Goal: Task Accomplishment & Management: Complete application form

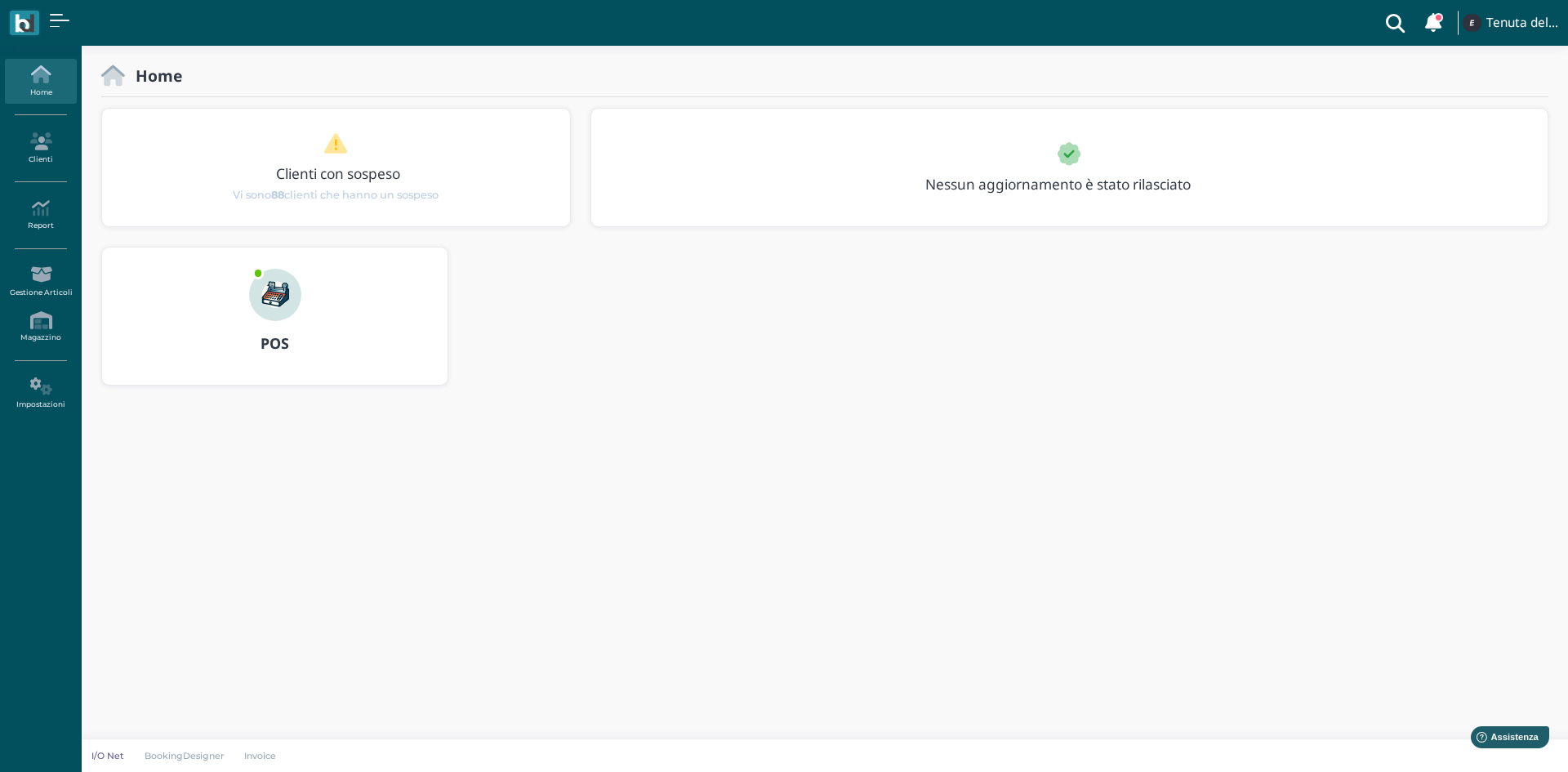
drag, startPoint x: 220, startPoint y: 648, endPoint x: 225, endPoint y: 677, distance: 29.4
drag, startPoint x: 225, startPoint y: 677, endPoint x: 857, endPoint y: 517, distance: 651.9
click at [857, 517] on body "Clienti con sospeso Vi sono 88 clienti che hanno un sospeso Tenuta del Barco Mo…" at bounding box center [784, 386] width 1568 height 772
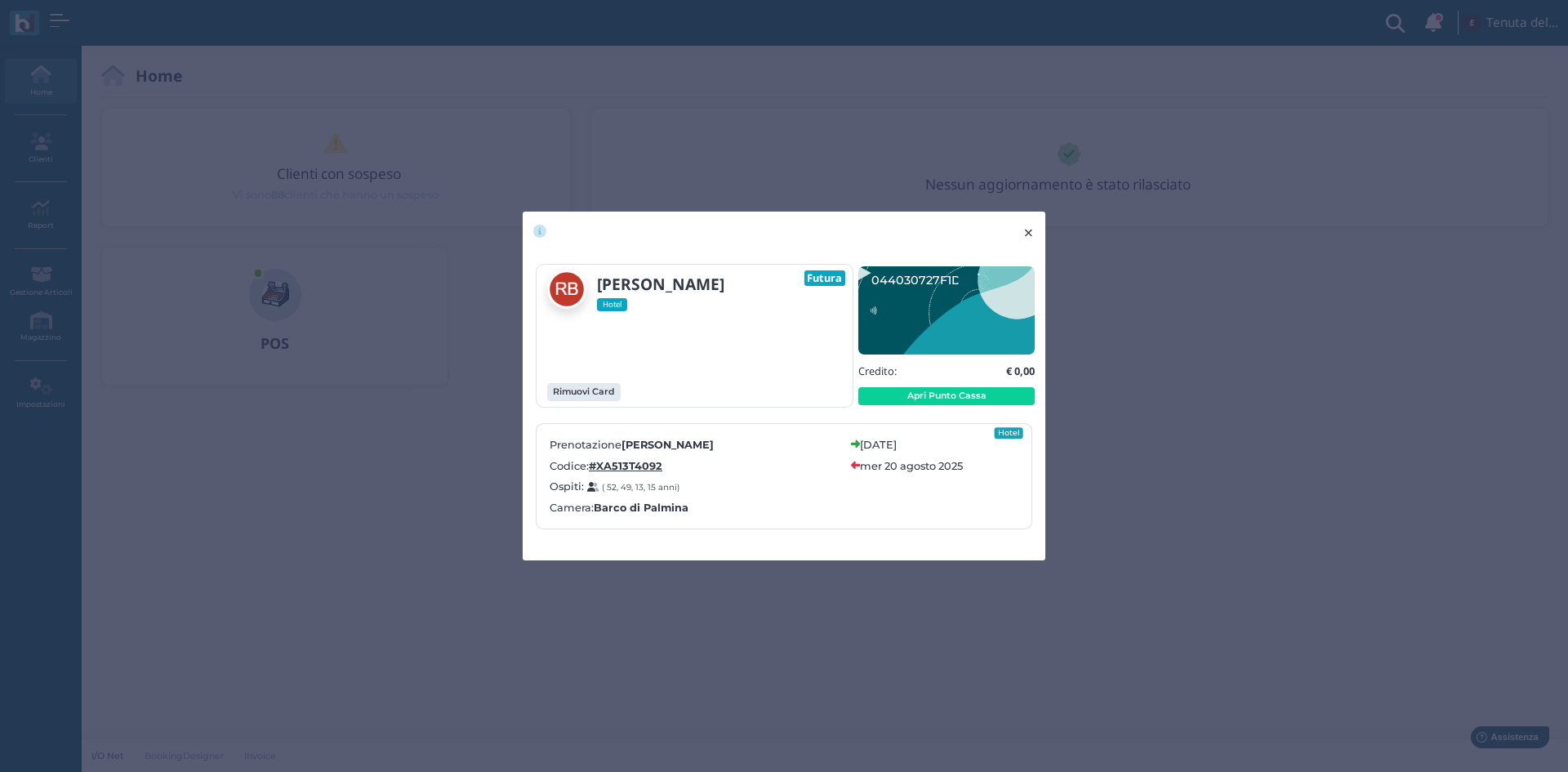
click at [1039, 229] on button "× close" at bounding box center [1029, 232] width 34 height 42
click at [1030, 230] on span "×" at bounding box center [1029, 233] width 12 height 21
click at [1026, 235] on span "×" at bounding box center [1029, 233] width 12 height 21
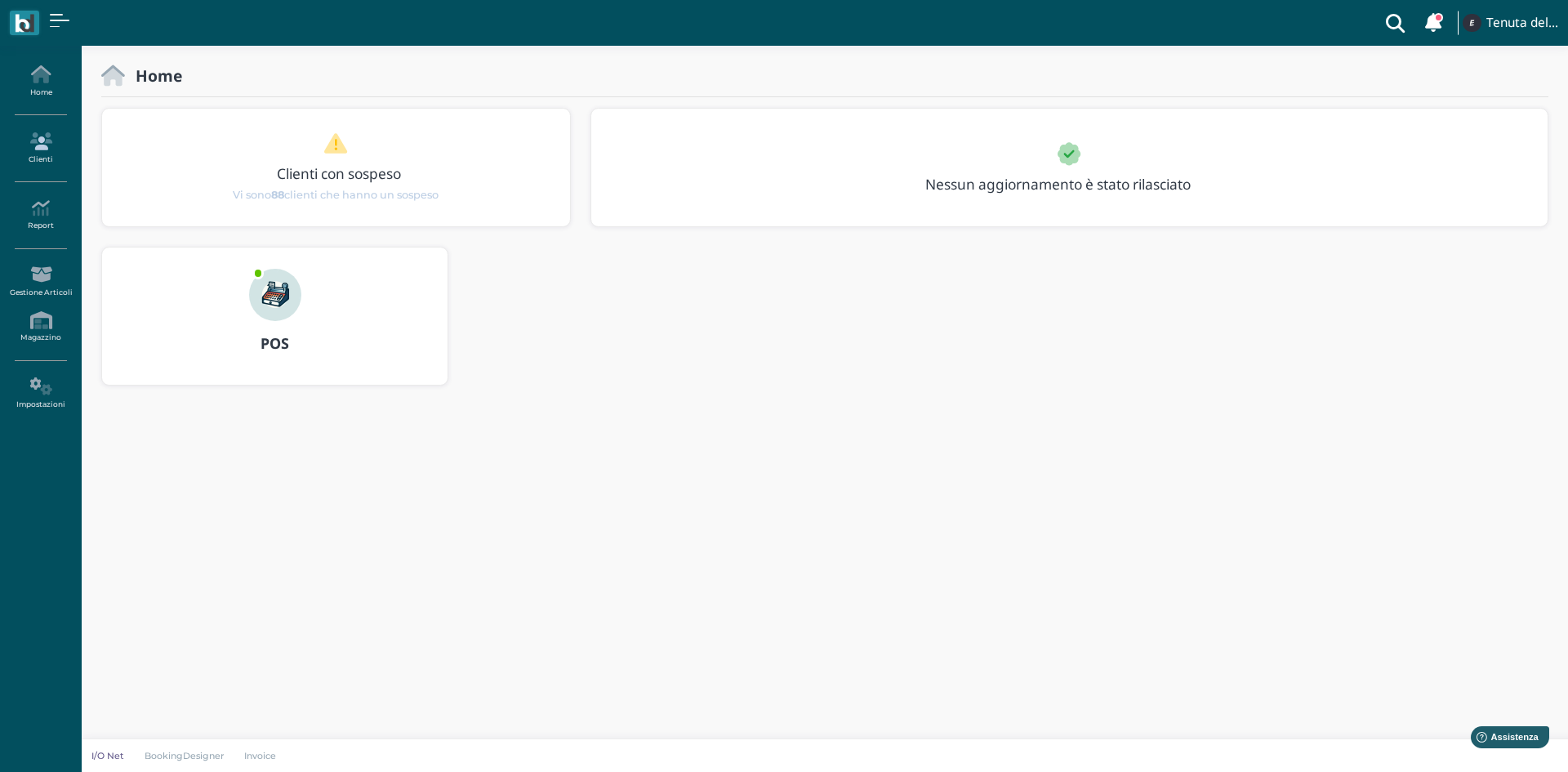
click at [39, 160] on link "Clienti" at bounding box center [41, 148] width 71 height 45
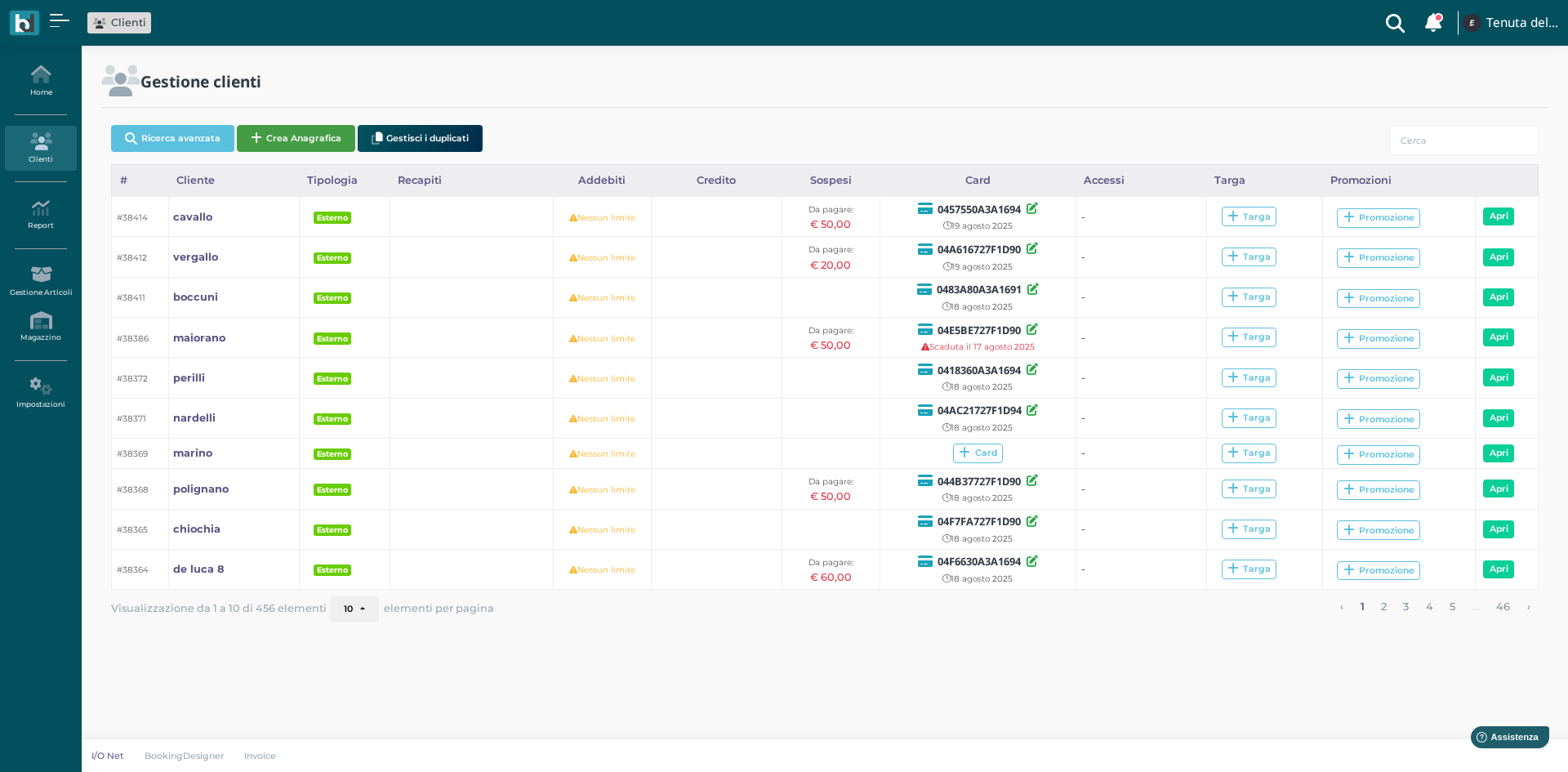
click at [307, 140] on button "Crea Anagrafica" at bounding box center [296, 138] width 119 height 27
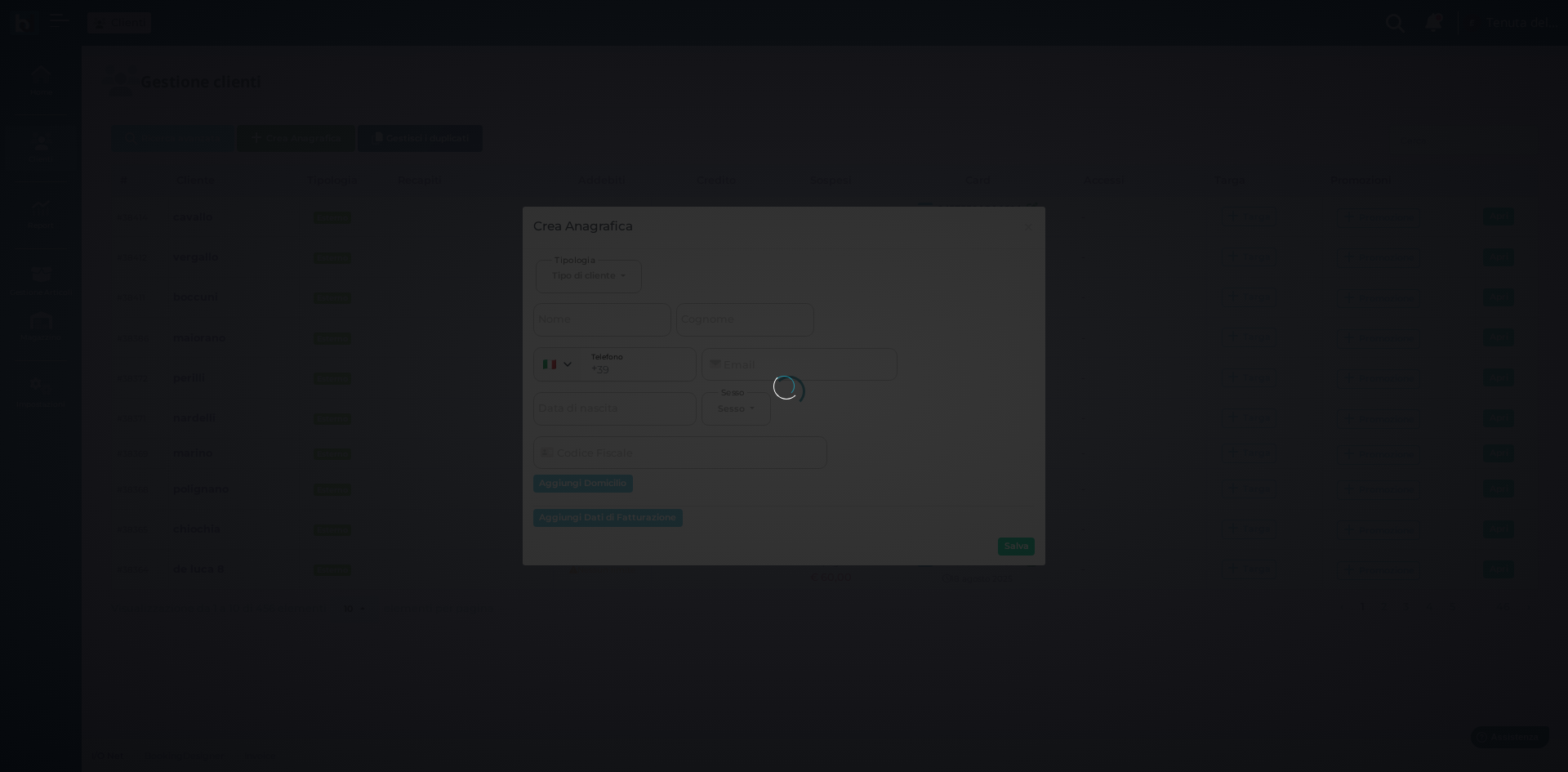
select select
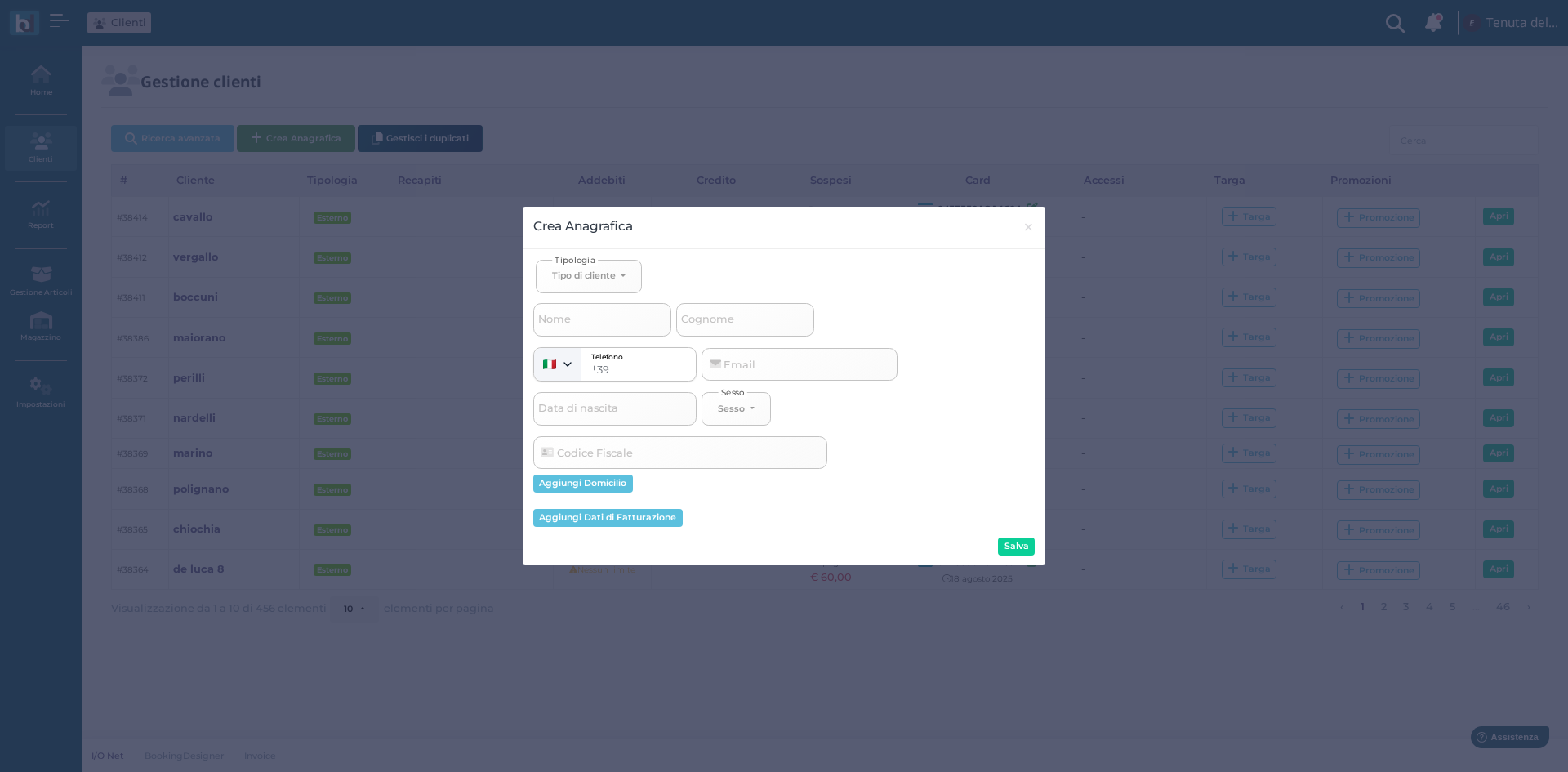
click at [237, 125] on button "Crea Anagrafica" at bounding box center [296, 138] width 119 height 27
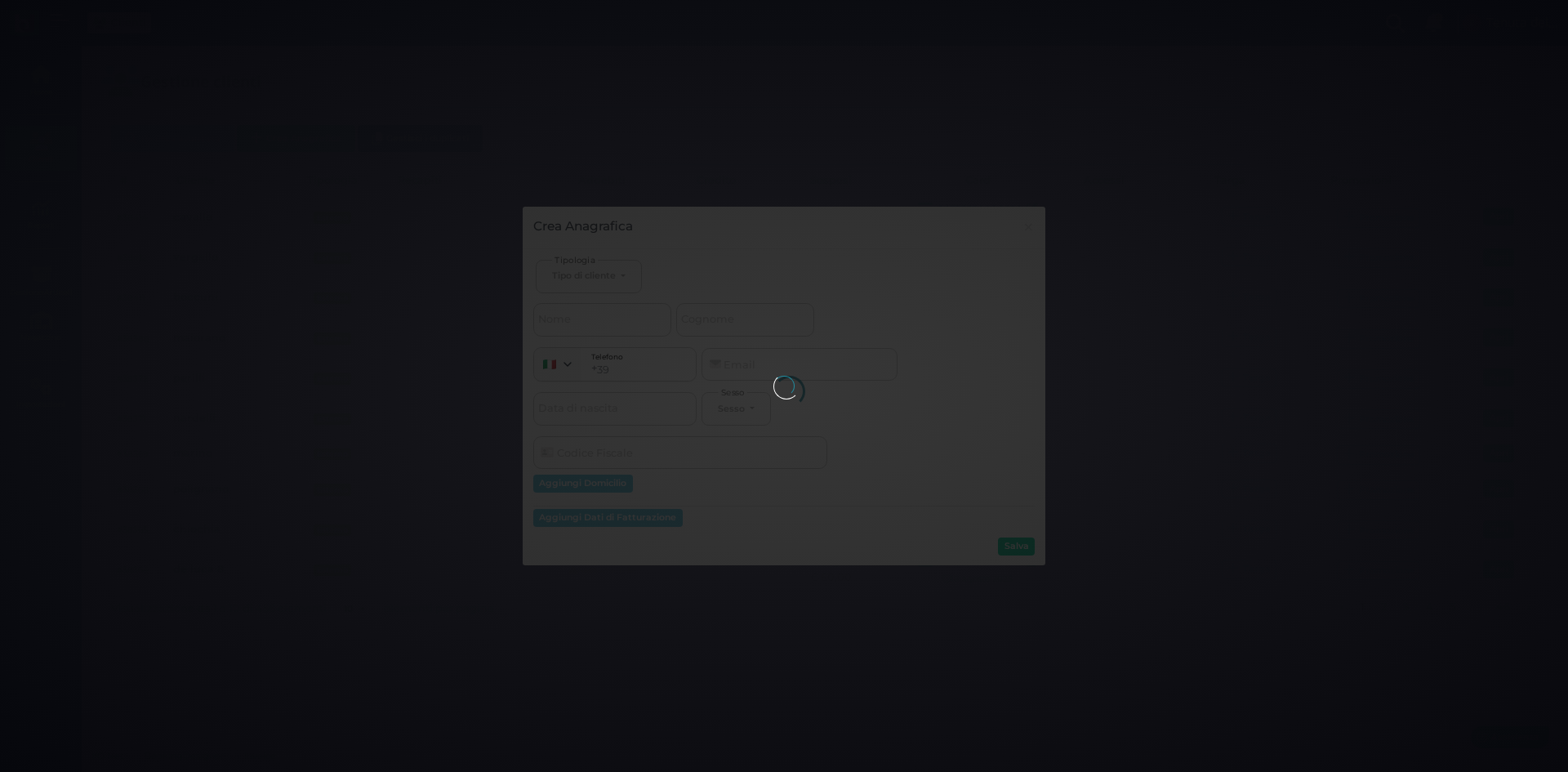
select select
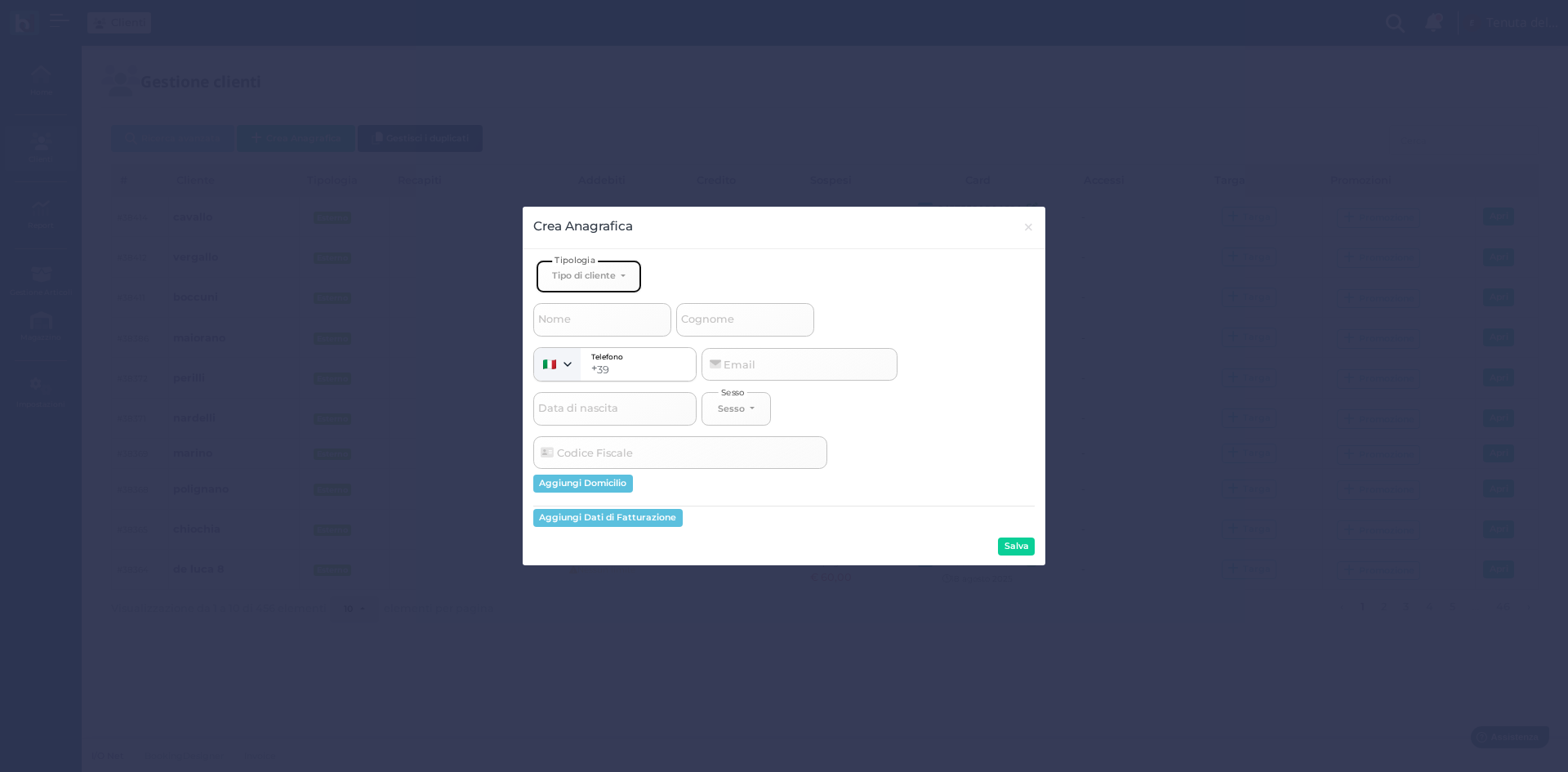
click at [586, 291] on button "Tipo di cliente" at bounding box center [589, 277] width 106 height 34
click at [581, 329] on span "Esterno" at bounding box center [573, 330] width 41 height 13
select select "[object Object]"
select select
drag, startPoint x: 689, startPoint y: 307, endPoint x: 691, endPoint y: 317, distance: 10.2
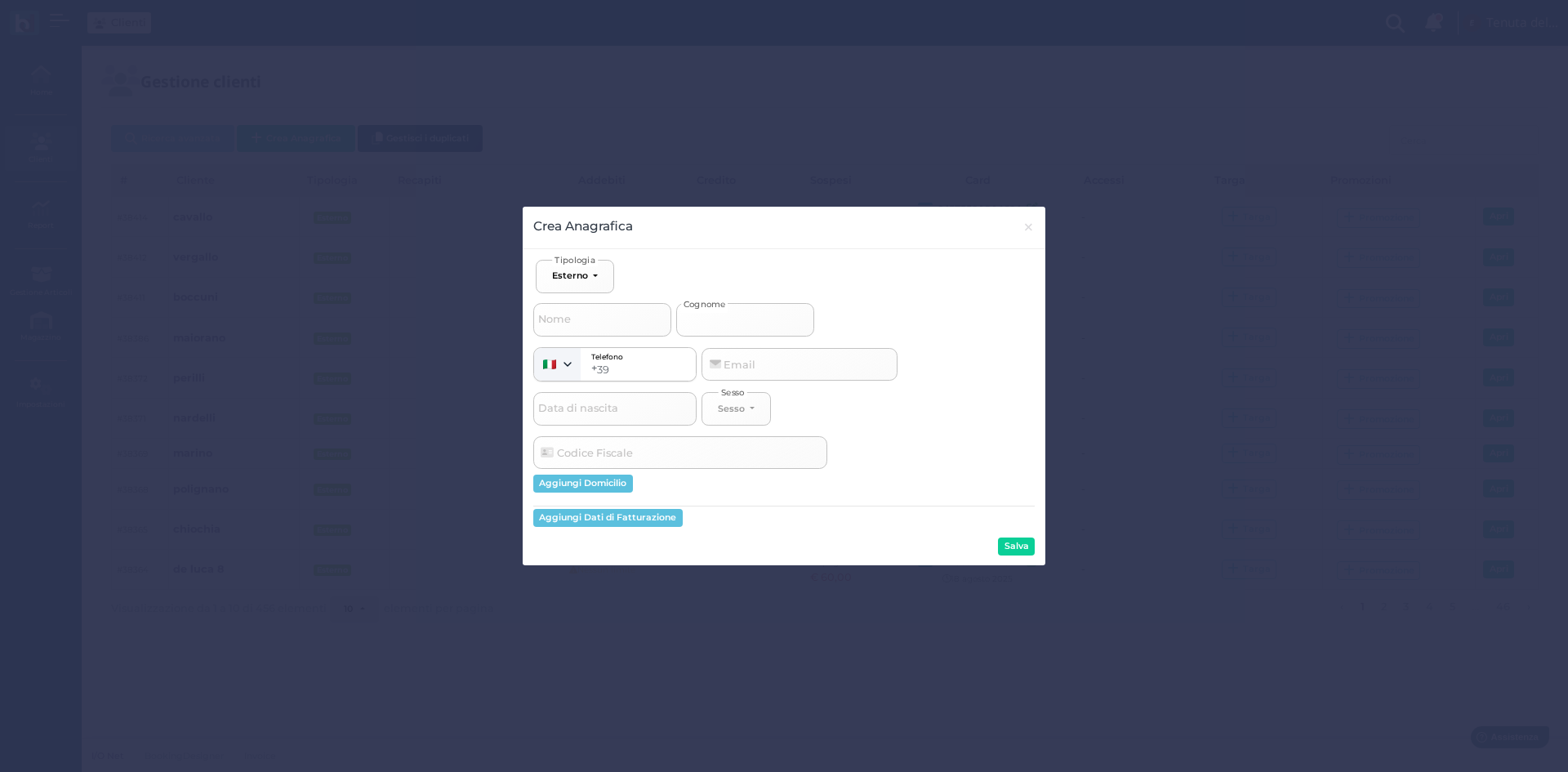
click at [690, 314] on label "Cognome" at bounding box center [745, 319] width 138 height 33
click at [690, 314] on input "Cognome" at bounding box center [745, 319] width 138 height 33
type input "d"
select select
type input "di"
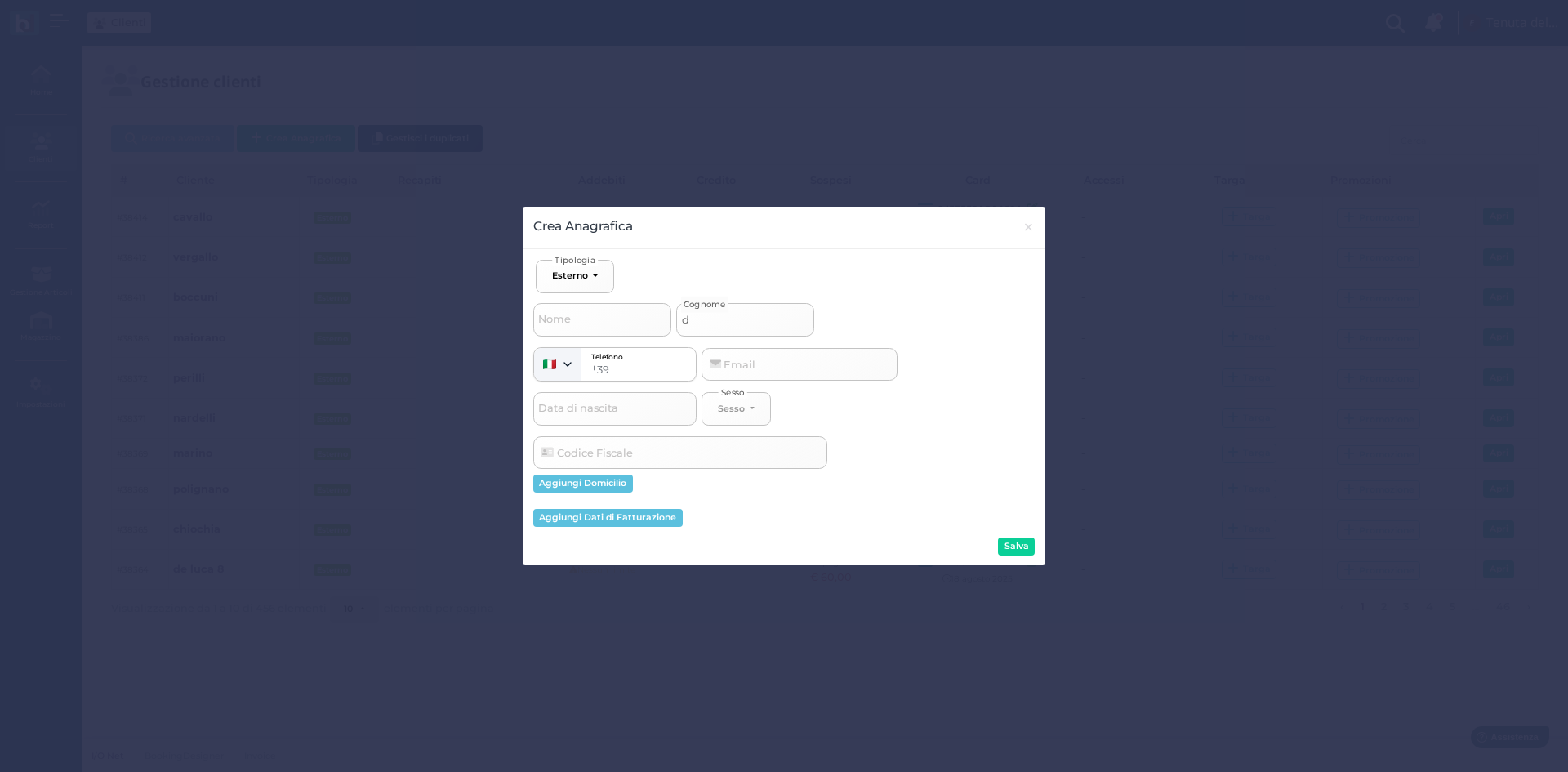
select select
type input "di"
select select
type input "di p"
select select
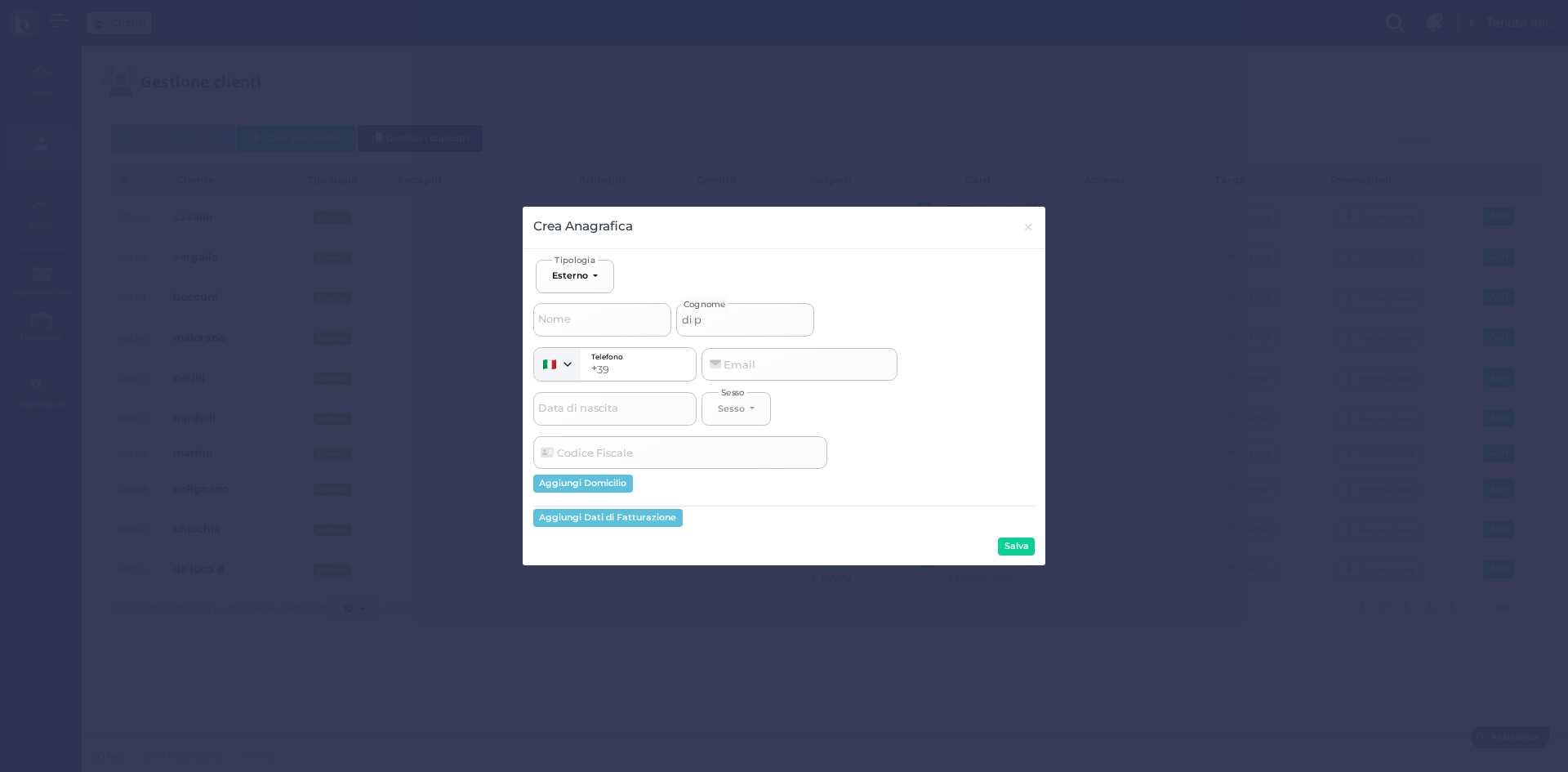
type input "di pi"
select select
type input "di pin"
select select
type input "di pint"
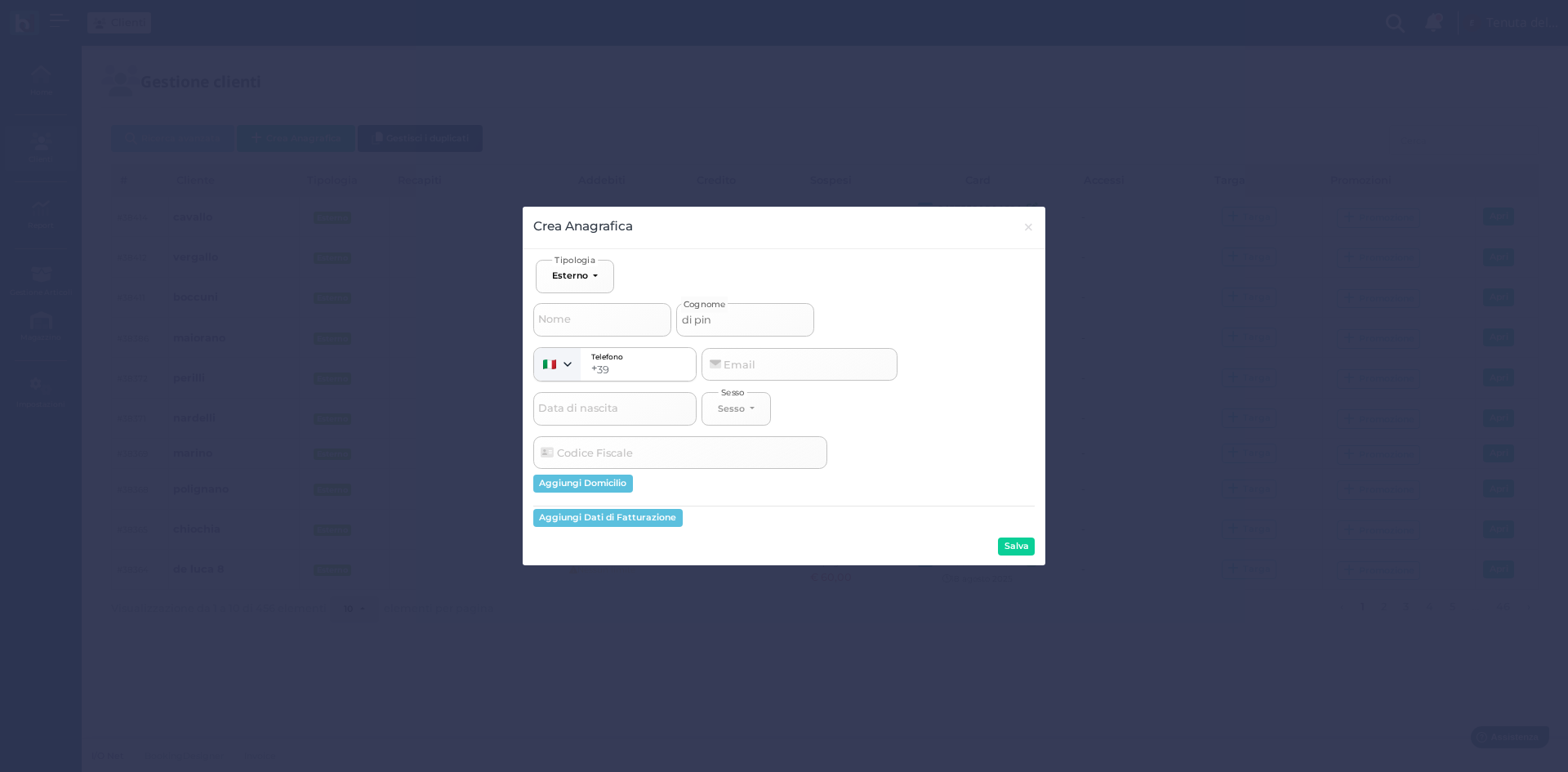
select select
type input "di pinto"
select select
type input "di pinto"
click at [1027, 543] on button "Salva" at bounding box center [1016, 546] width 36 height 18
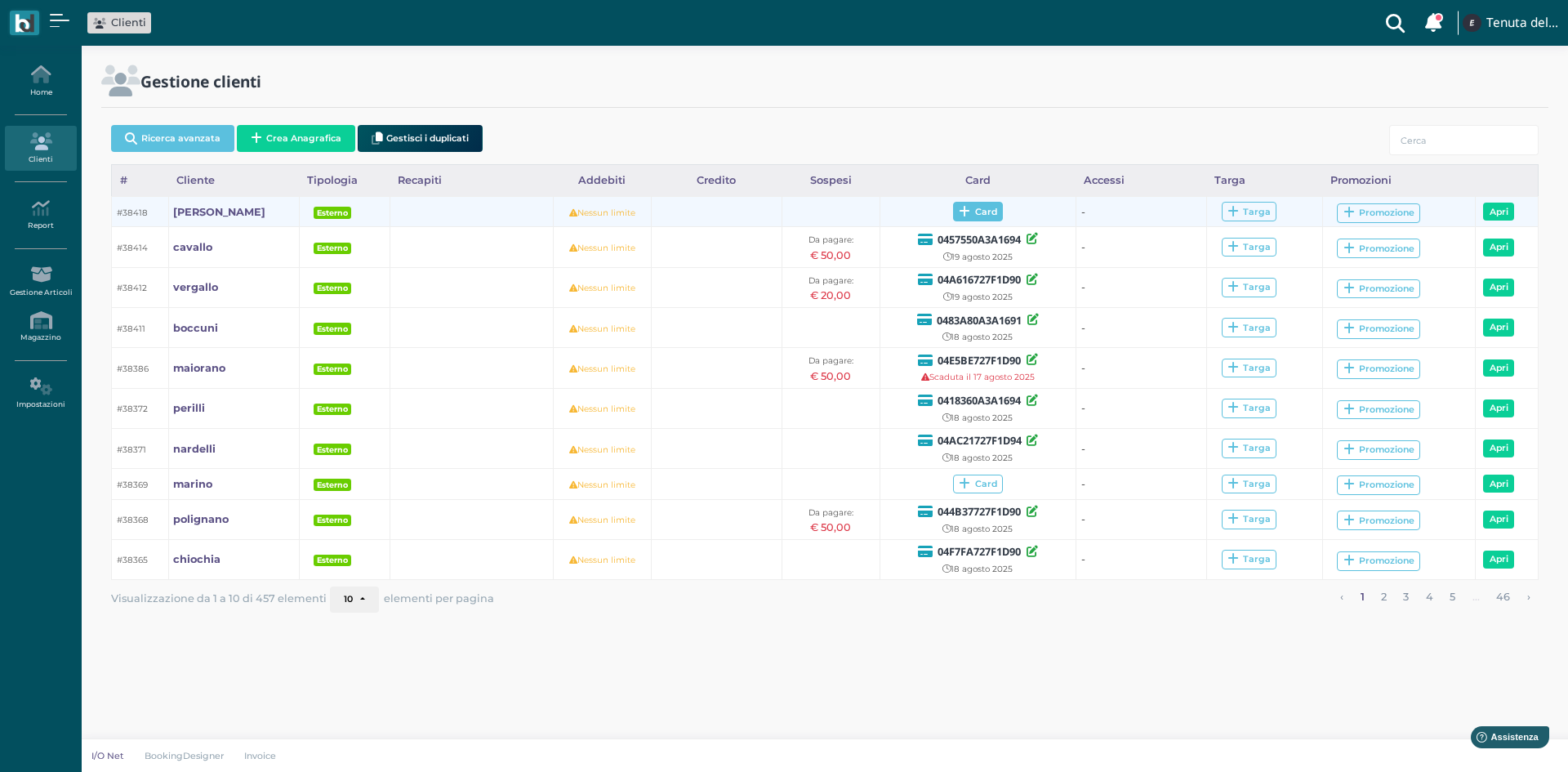
click at [965, 217] on icon at bounding box center [964, 212] width 12 height 12
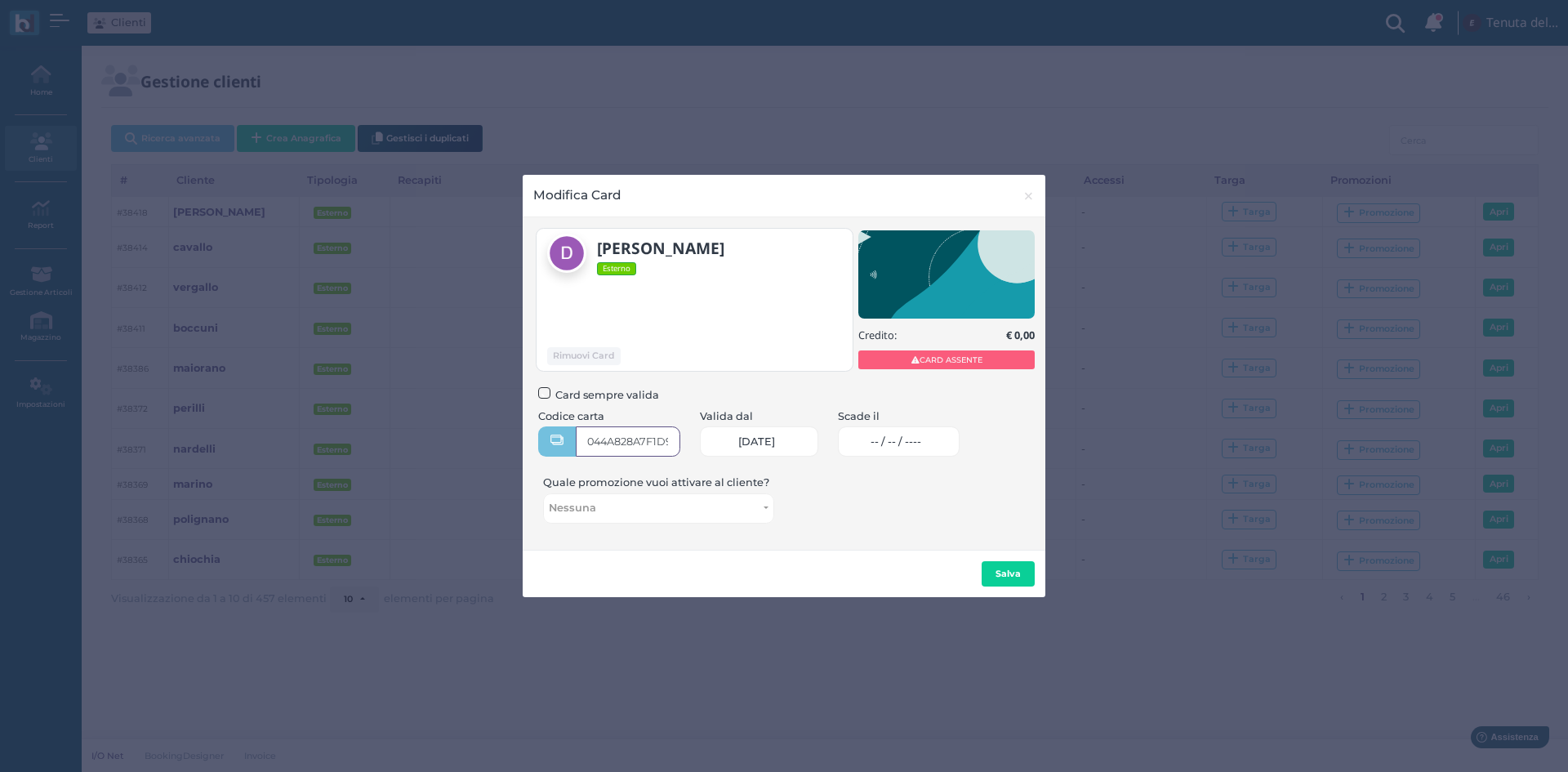
type input "044A828A7F1D91"
click at [887, 442] on link "-- / -- / ----" at bounding box center [898, 441] width 121 height 30
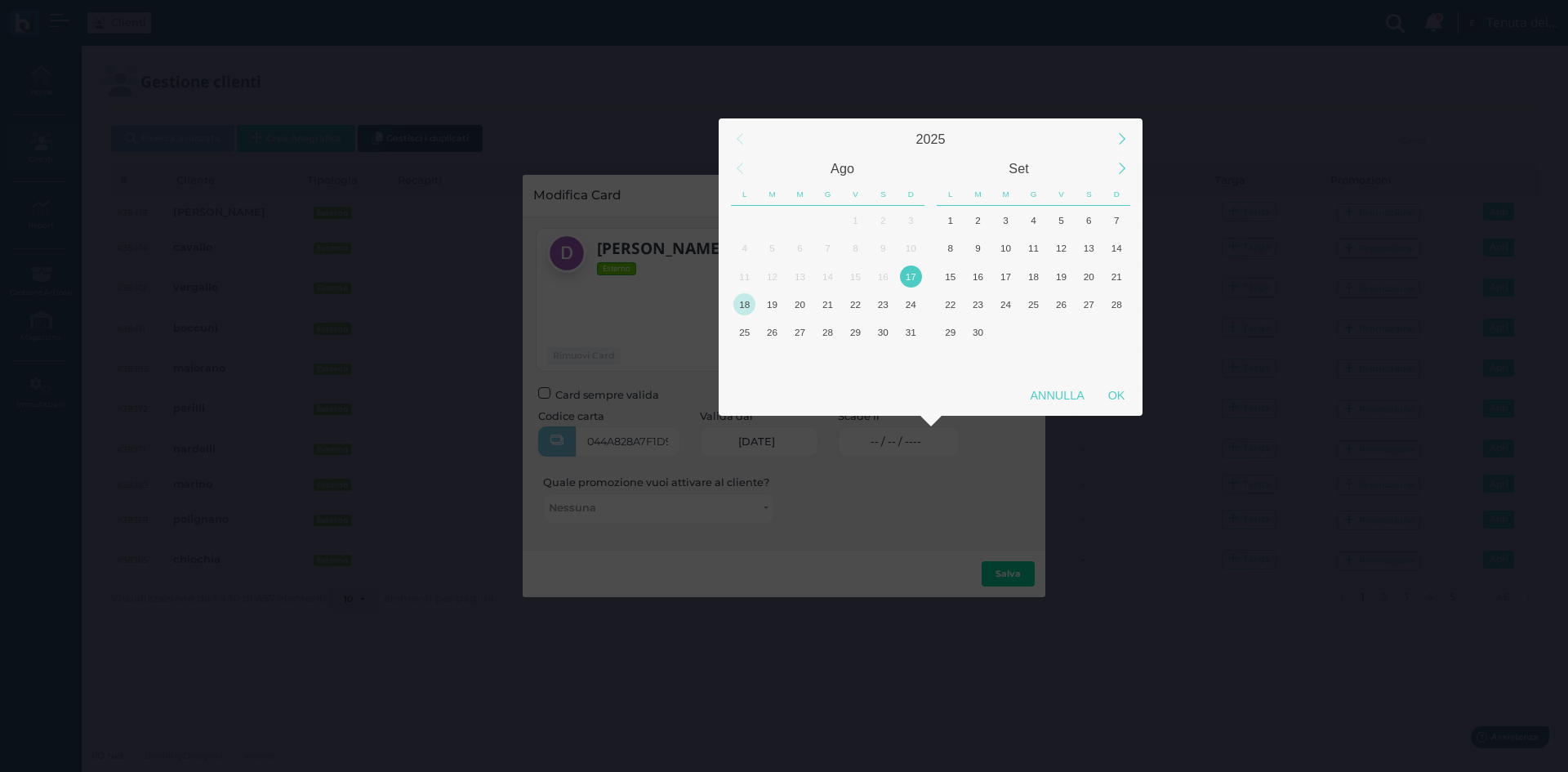
click at [743, 308] on div "18" at bounding box center [745, 304] width 22 height 22
click at [1113, 398] on div "OK" at bounding box center [1117, 394] width 41 height 29
type input "18/08/2025"
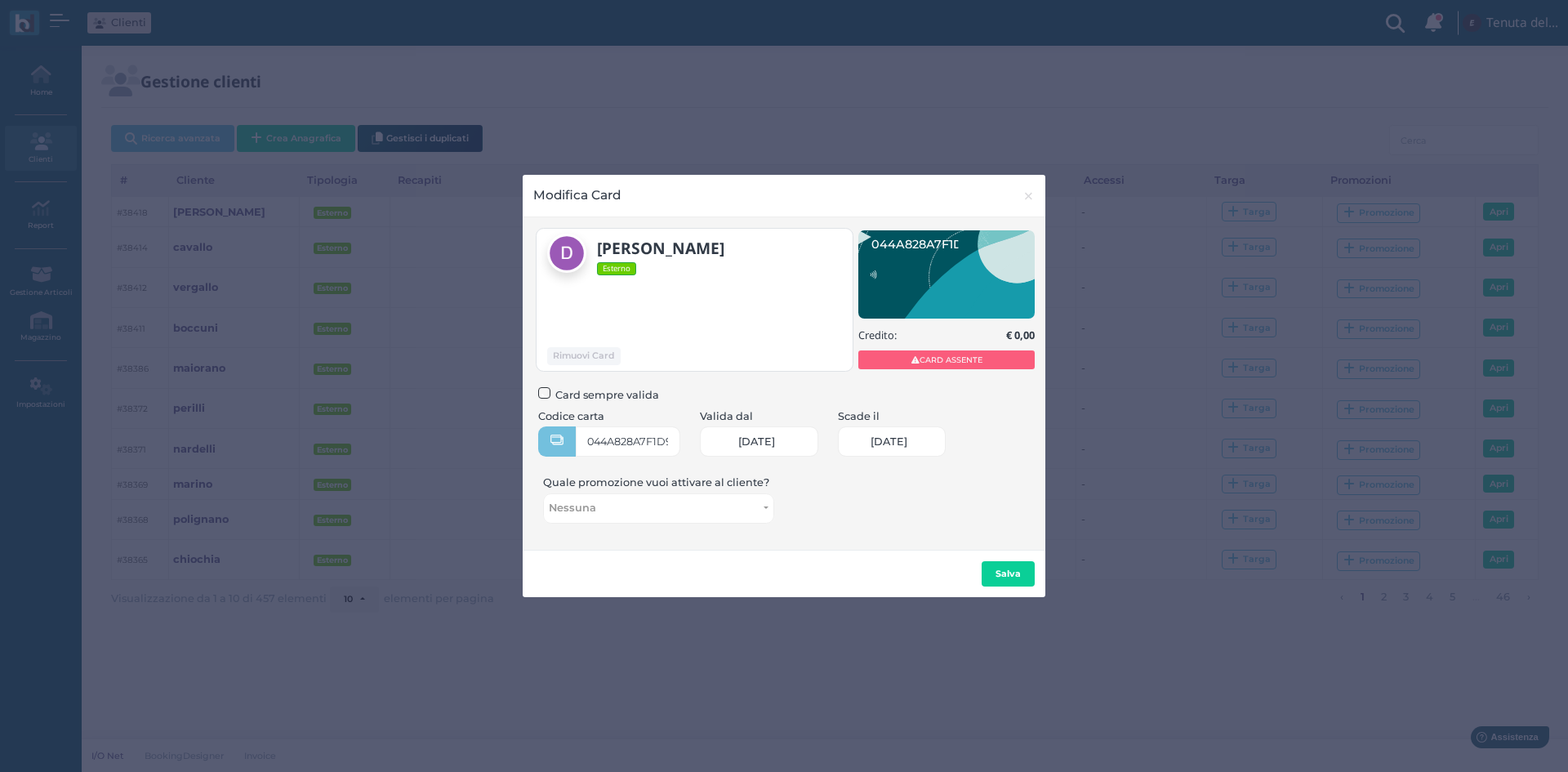
scroll to position [0, 67]
click at [1009, 573] on b "Salva" at bounding box center [1008, 573] width 26 height 12
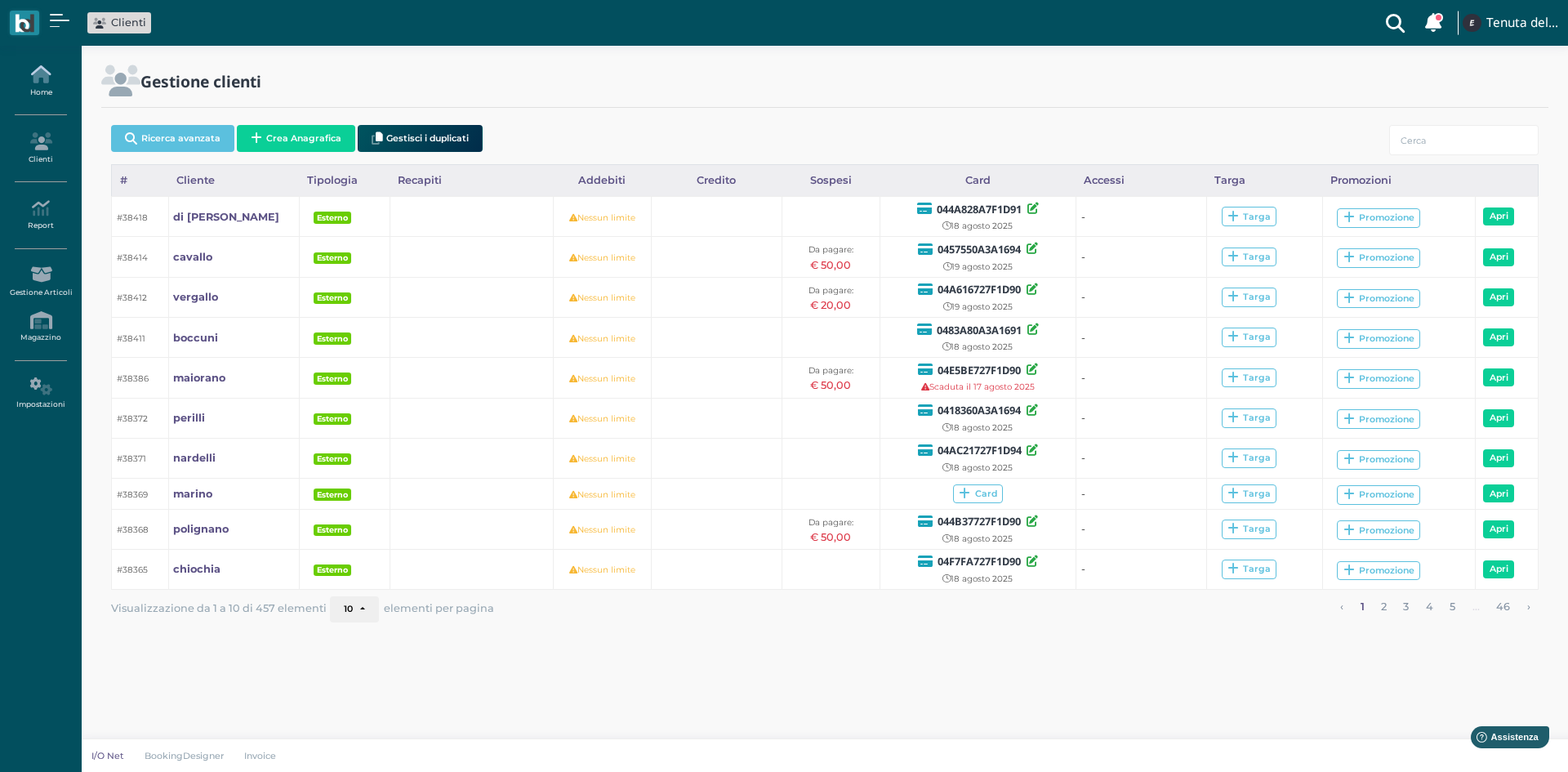
click at [46, 83] on link "Home" at bounding box center [41, 81] width 71 height 45
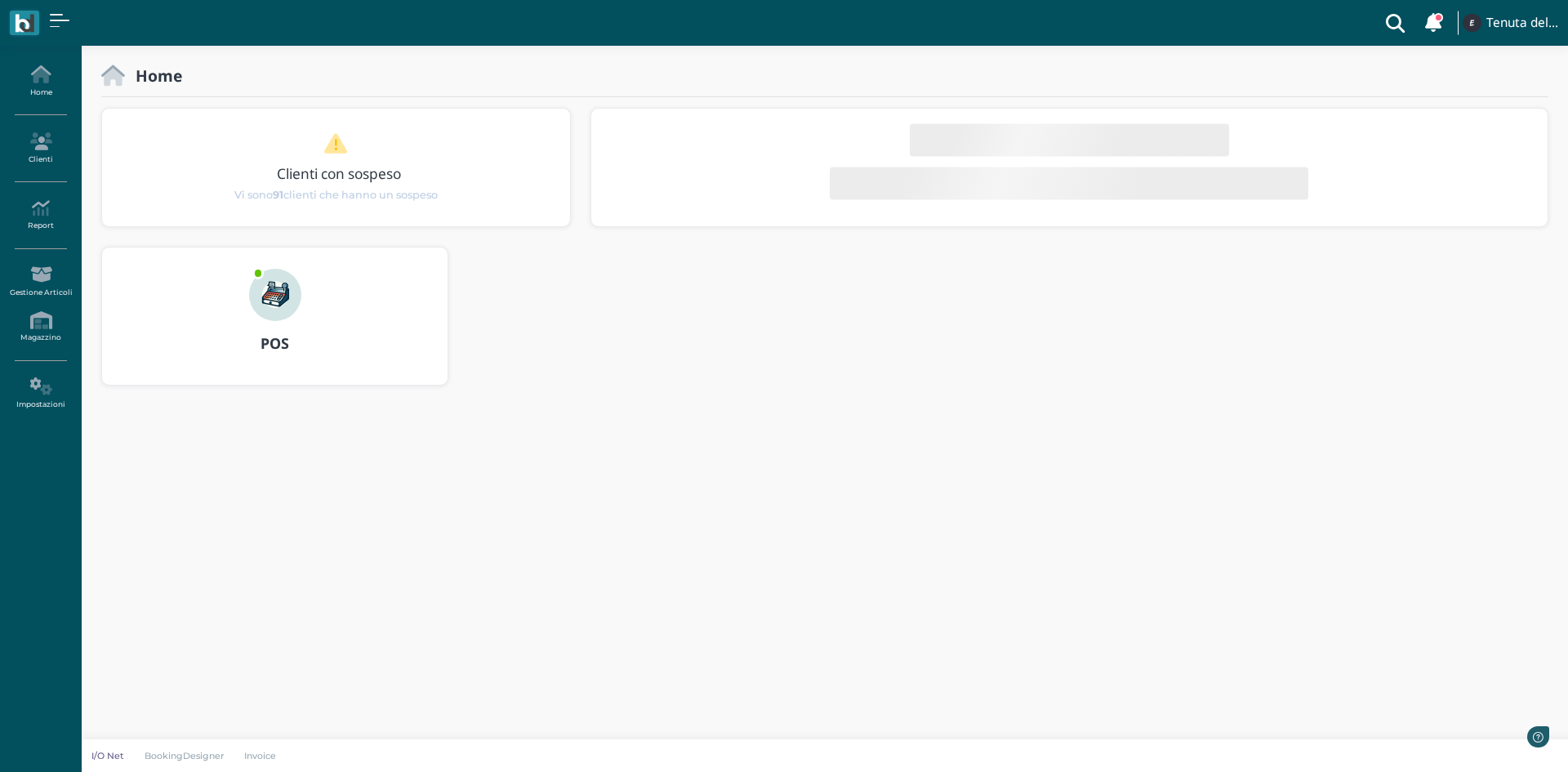
click at [288, 316] on img at bounding box center [275, 294] width 52 height 52
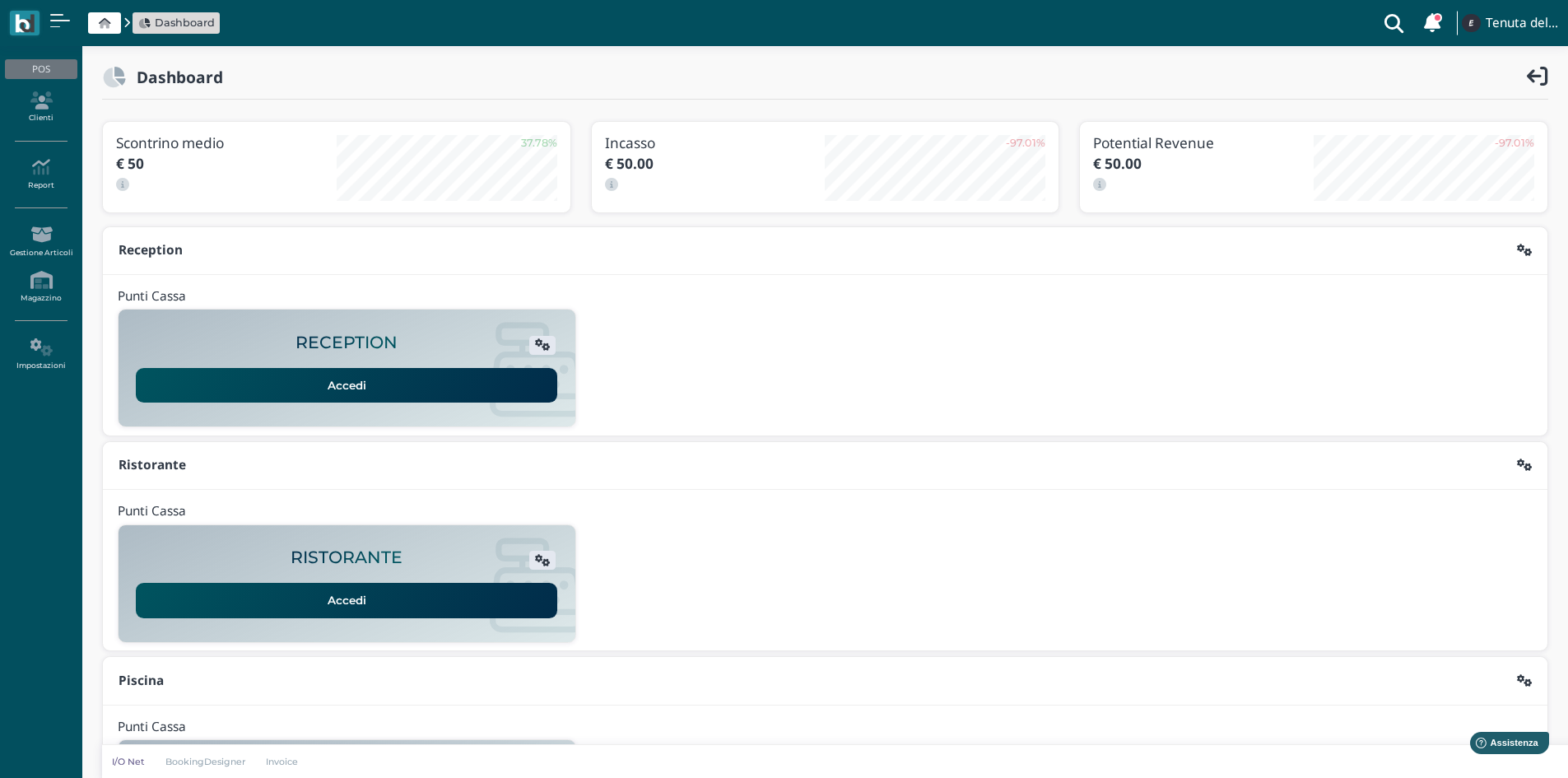
click at [398, 393] on link "Accedi" at bounding box center [347, 385] width 422 height 35
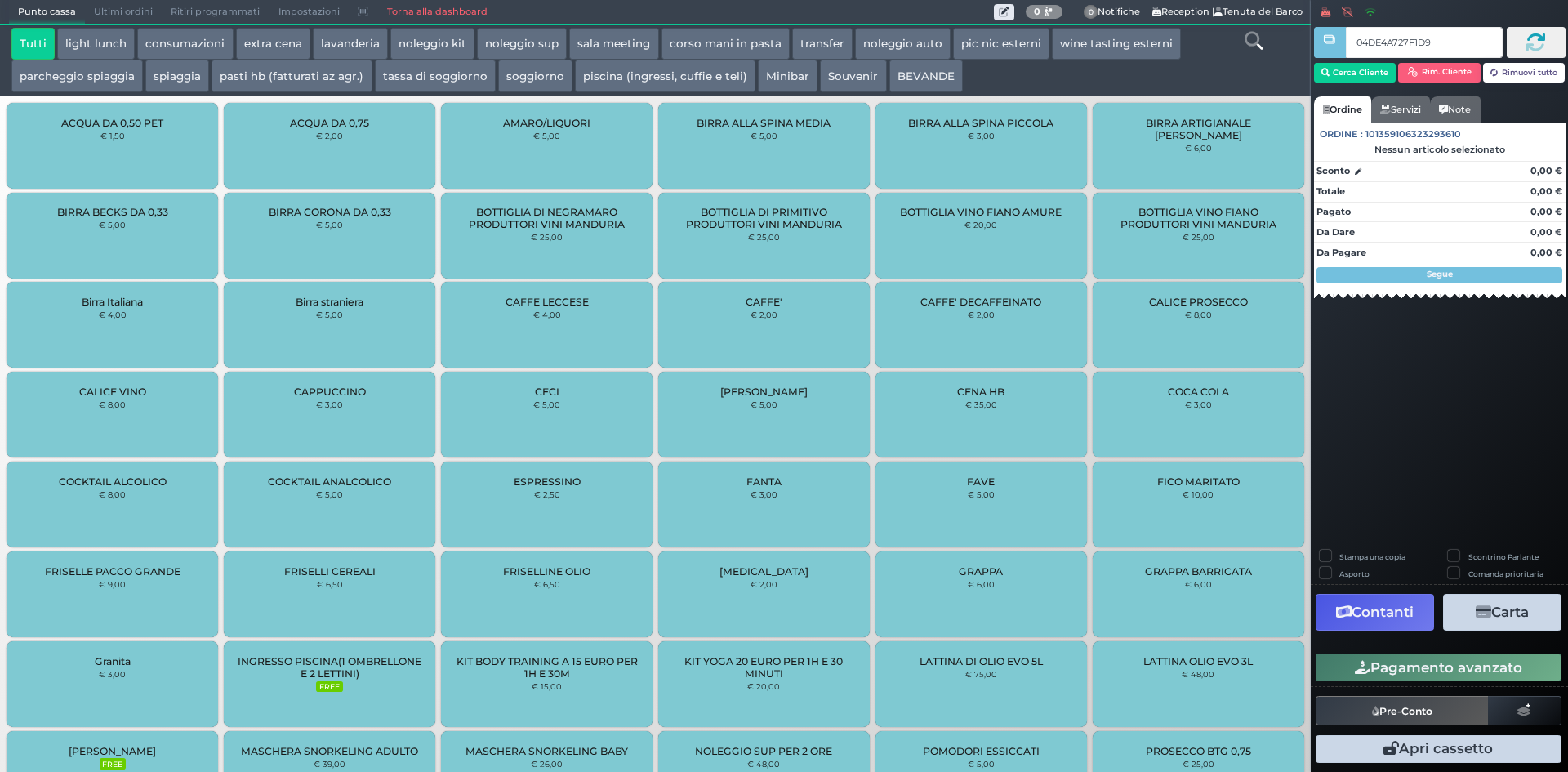
type input "04DE4A727F1D94"
